Goal: Transaction & Acquisition: Purchase product/service

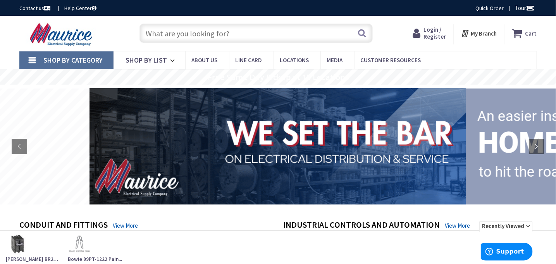
click at [50, 63] on span "Shop By Category" at bounding box center [72, 60] width 59 height 9
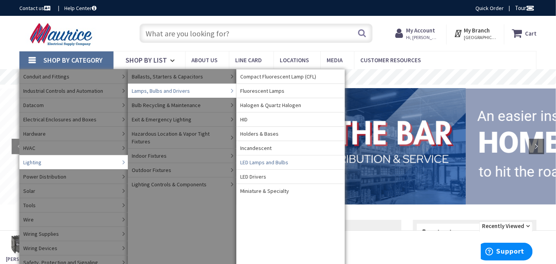
click at [252, 160] on span "LED Lamps and Bulbs" at bounding box center [264, 163] width 48 height 8
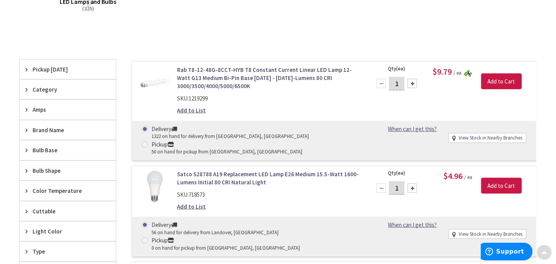
scroll to position [194, 0]
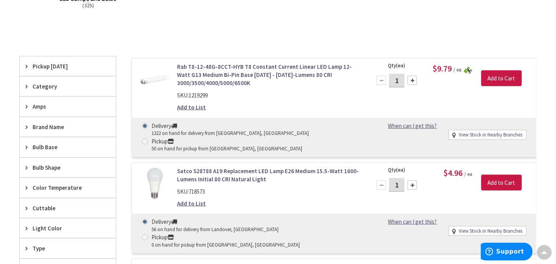
click at [40, 67] on span "Pickup [DATE]" at bounding box center [64, 66] width 63 height 8
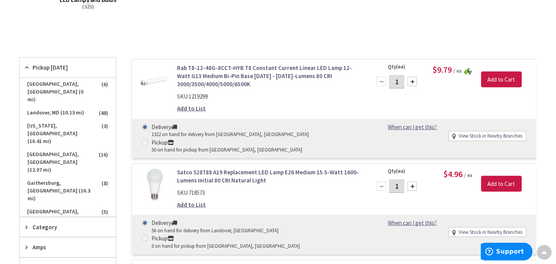
scroll to position [194, 0]
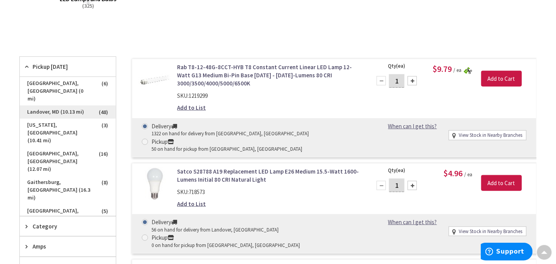
click at [41, 106] on span "Landover, MD (10.13 mi)" at bounding box center [68, 112] width 96 height 13
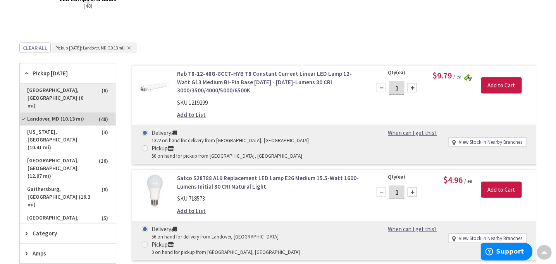
click at [55, 86] on span "[GEOGRAPHIC_DATA], [GEOGRAPHIC_DATA] (0 mi)" at bounding box center [68, 98] width 96 height 29
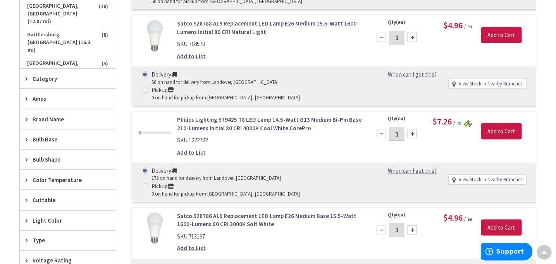
scroll to position [388, 0]
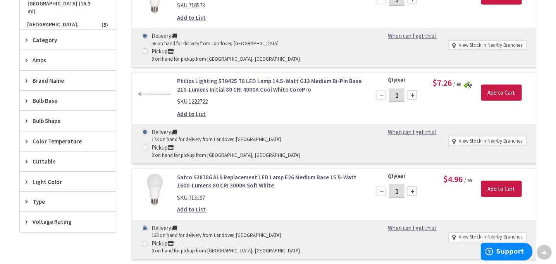
click at [48, 117] on span "Bulb Shape" at bounding box center [64, 121] width 63 height 8
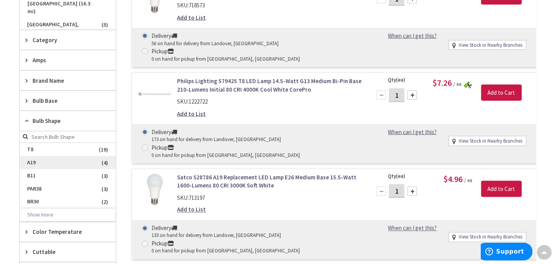
click at [31, 162] on span "A19" at bounding box center [68, 162] width 96 height 13
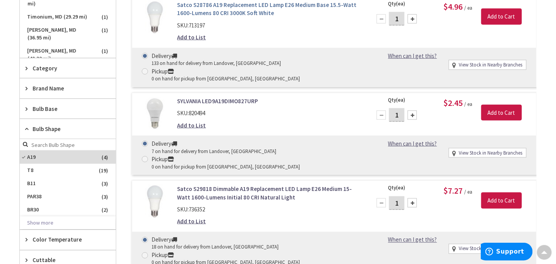
scroll to position [272, 0]
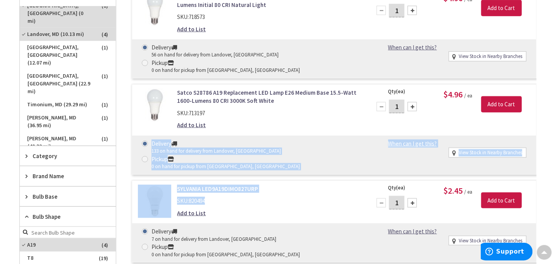
drag, startPoint x: 260, startPoint y: 170, endPoint x: 262, endPoint y: 123, distance: 46.5
click at [366, 140] on div "Delivery 133 on hand for delivery from Landover, [GEOGRAPHIC_DATA] Pickup 0 on …" at bounding box center [251, 155] width 231 height 31
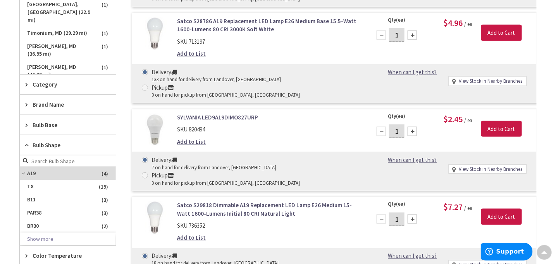
scroll to position [388, 0]
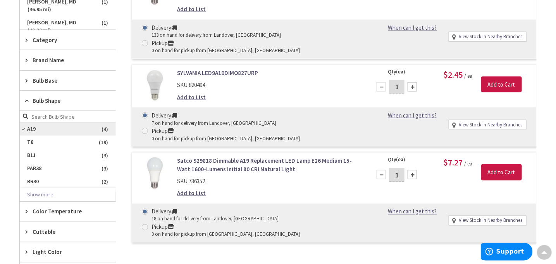
click at [46, 129] on span "A19" at bounding box center [68, 129] width 96 height 13
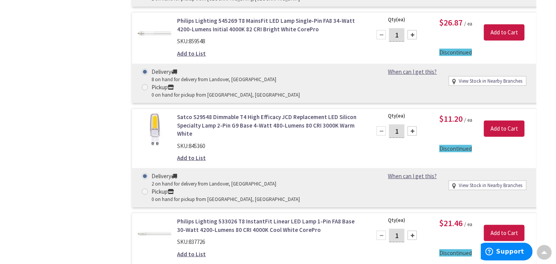
scroll to position [3833, 0]
